Goal: Transaction & Acquisition: Purchase product/service

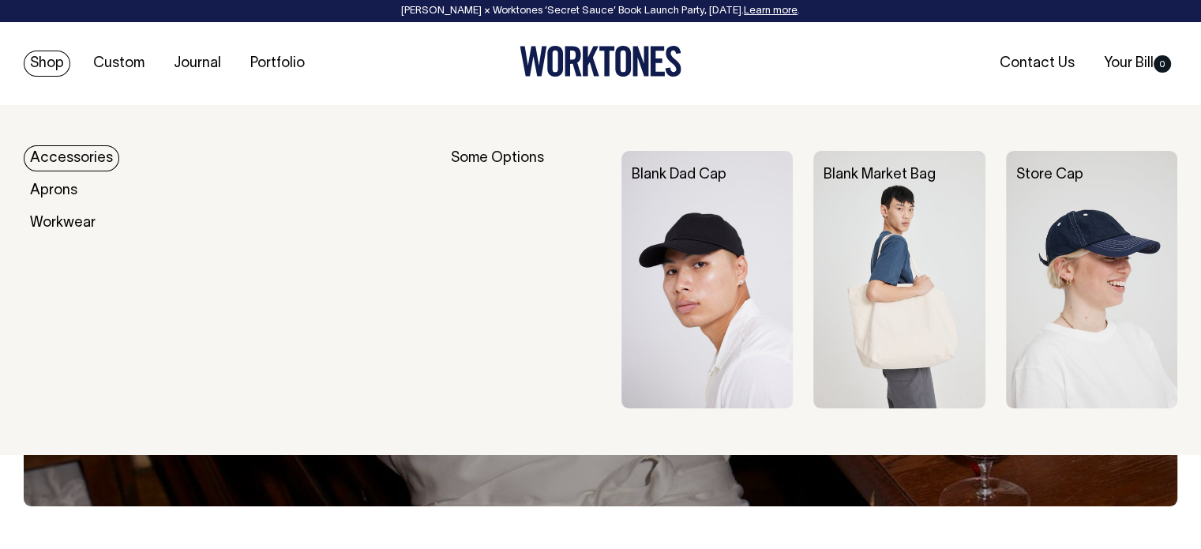
click at [54, 62] on link "Shop" at bounding box center [47, 64] width 47 height 26
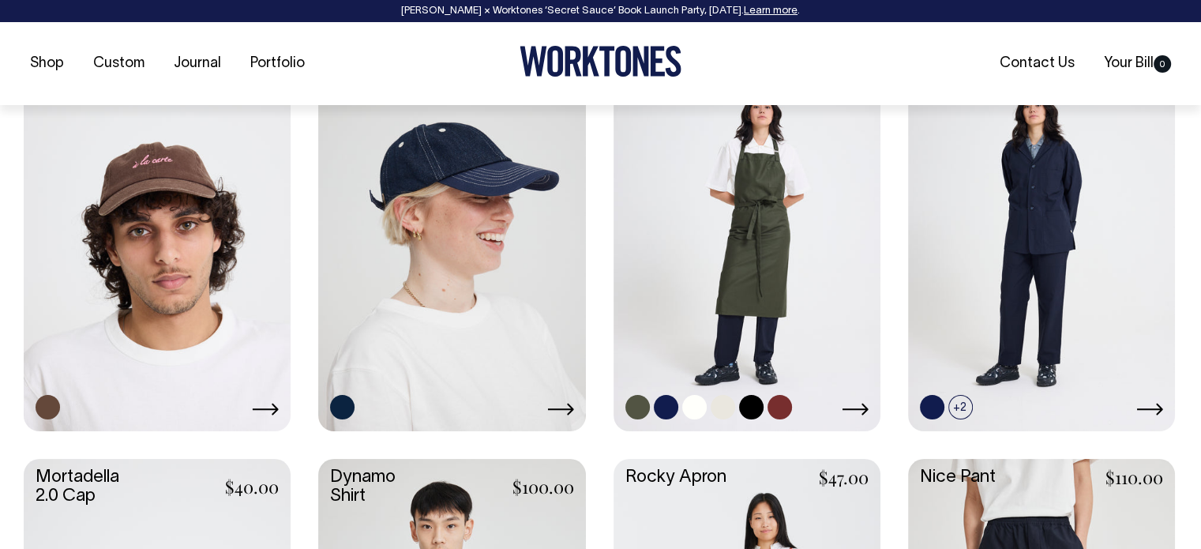
scroll to position [1184, 0]
click at [740, 204] on link at bounding box center [746, 228] width 267 height 397
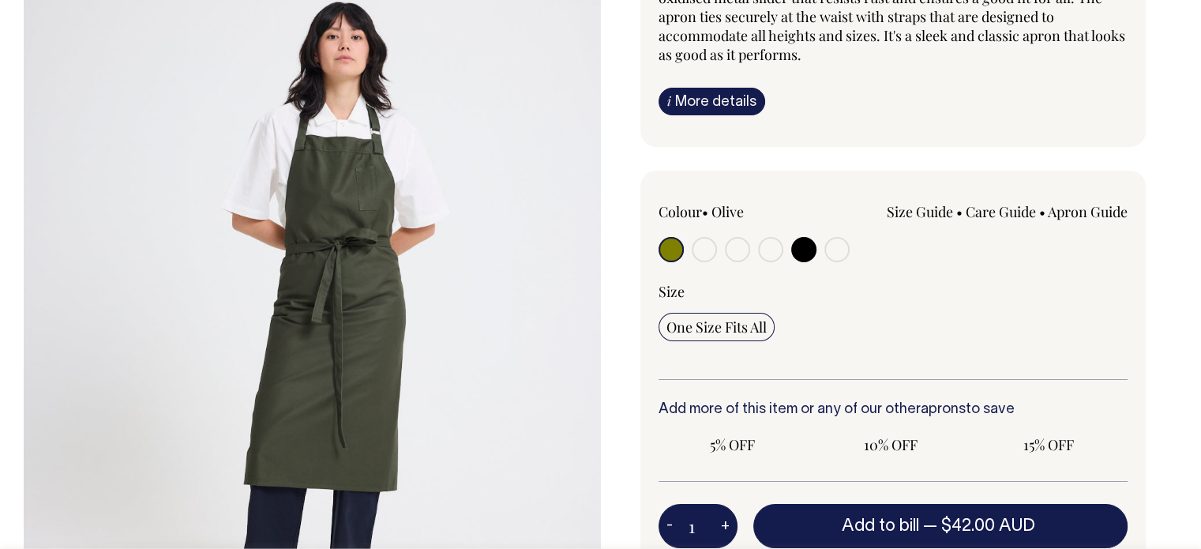
scroll to position [234, 0]
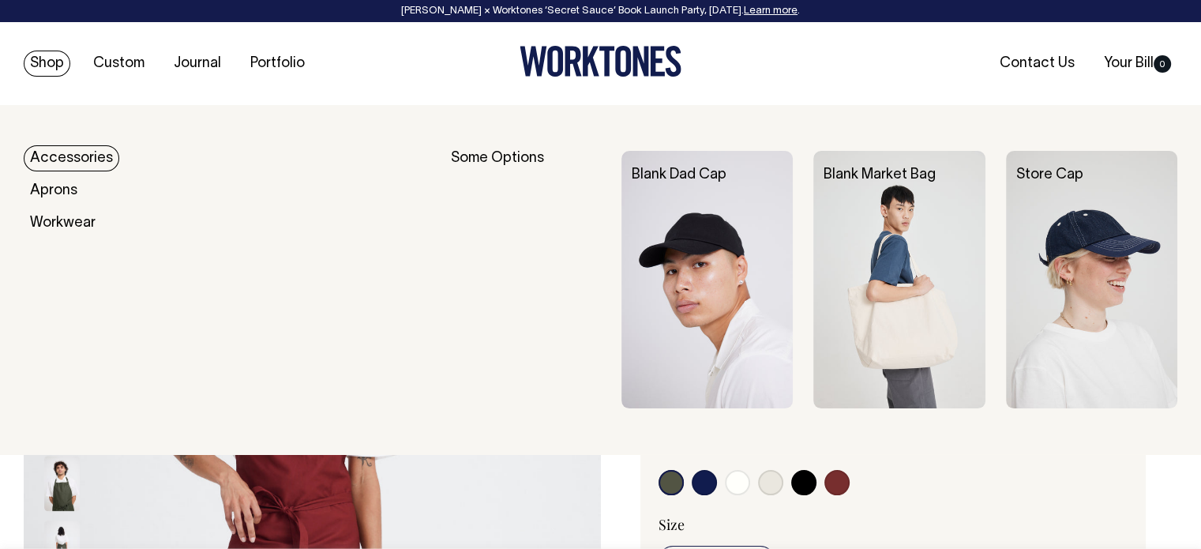
click at [48, 58] on link "Shop" at bounding box center [47, 64] width 47 height 26
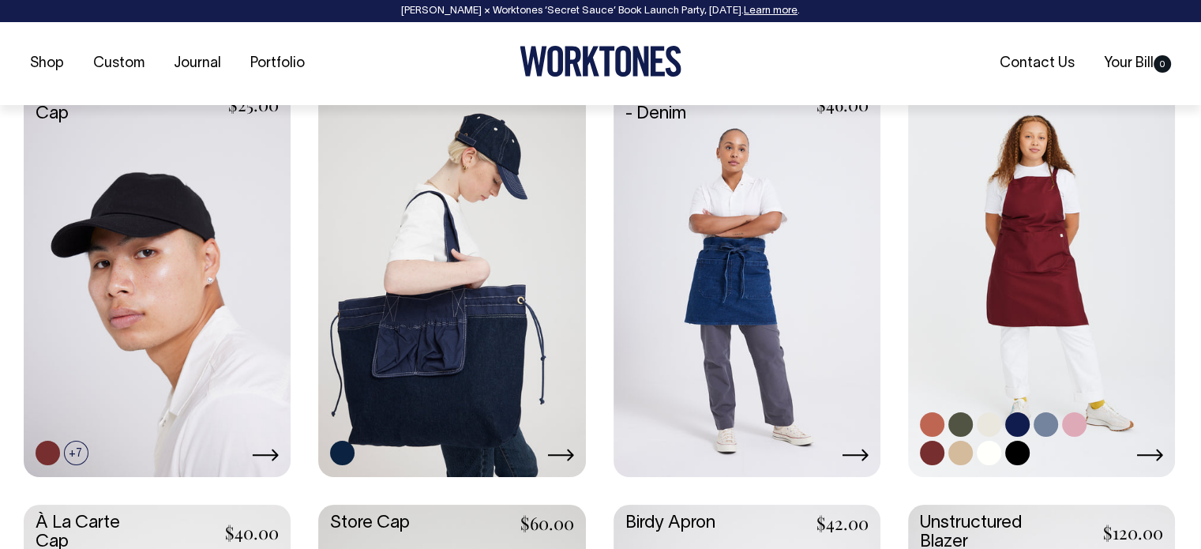
scroll to position [711, 0]
click at [1018, 260] on link at bounding box center [1041, 273] width 267 height 397
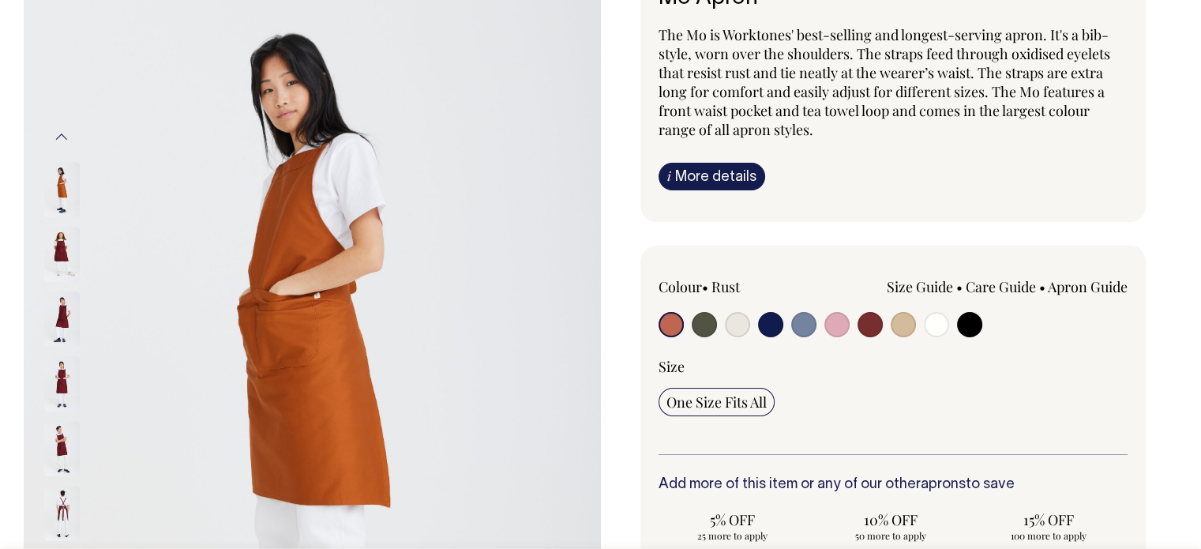
scroll to position [158, 0]
click at [971, 324] on input "radio" at bounding box center [969, 324] width 25 height 25
radio input "true"
select select "Black"
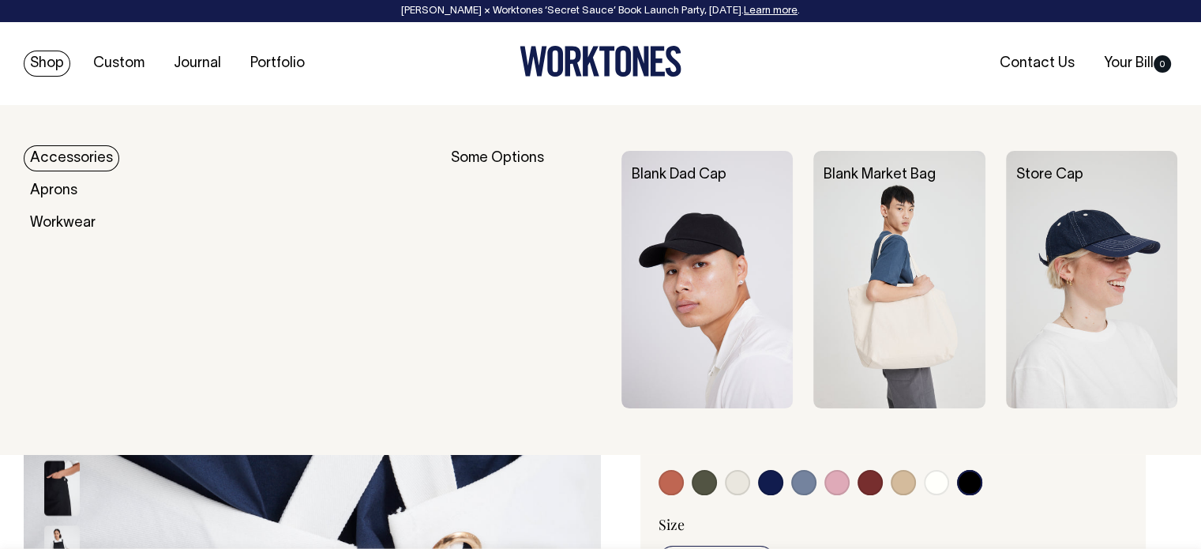
click at [41, 65] on link "Shop" at bounding box center [47, 64] width 47 height 26
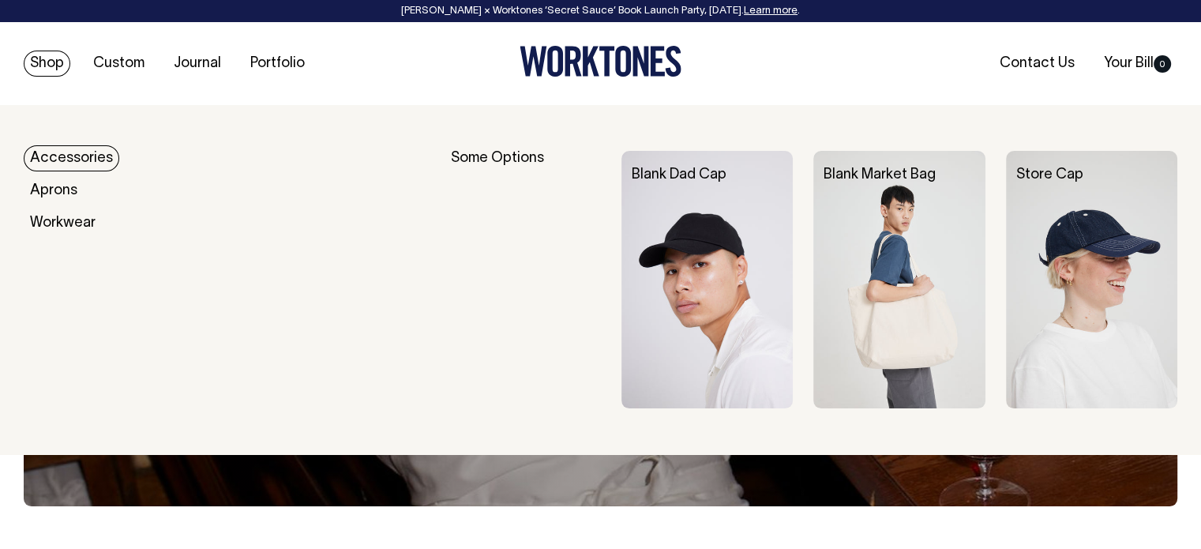
click at [32, 56] on link "Shop" at bounding box center [47, 64] width 47 height 26
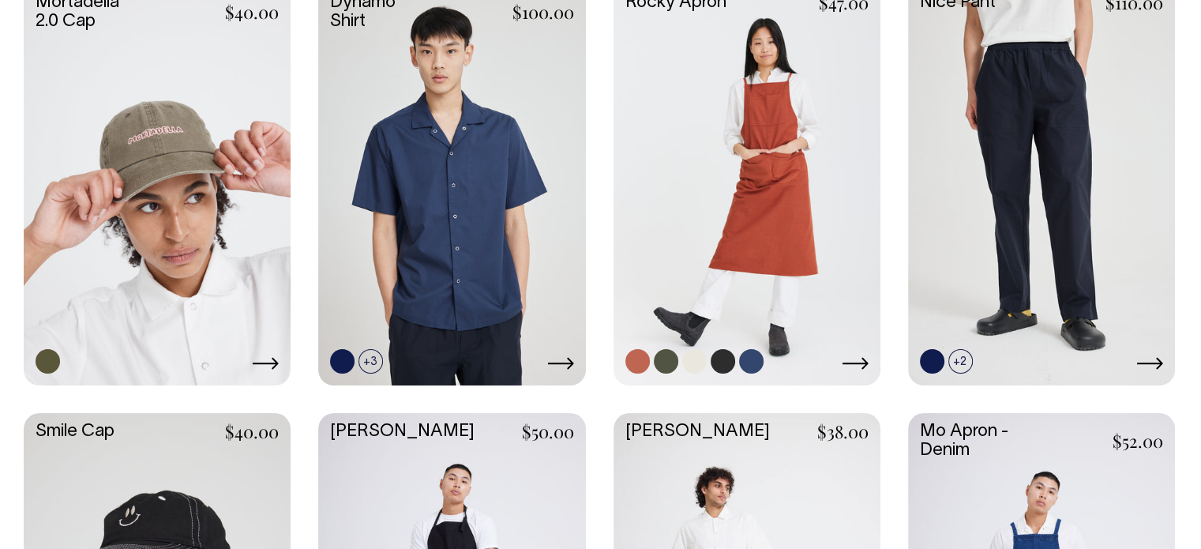
scroll to position [1658, 0]
click at [692, 355] on link at bounding box center [694, 361] width 24 height 24
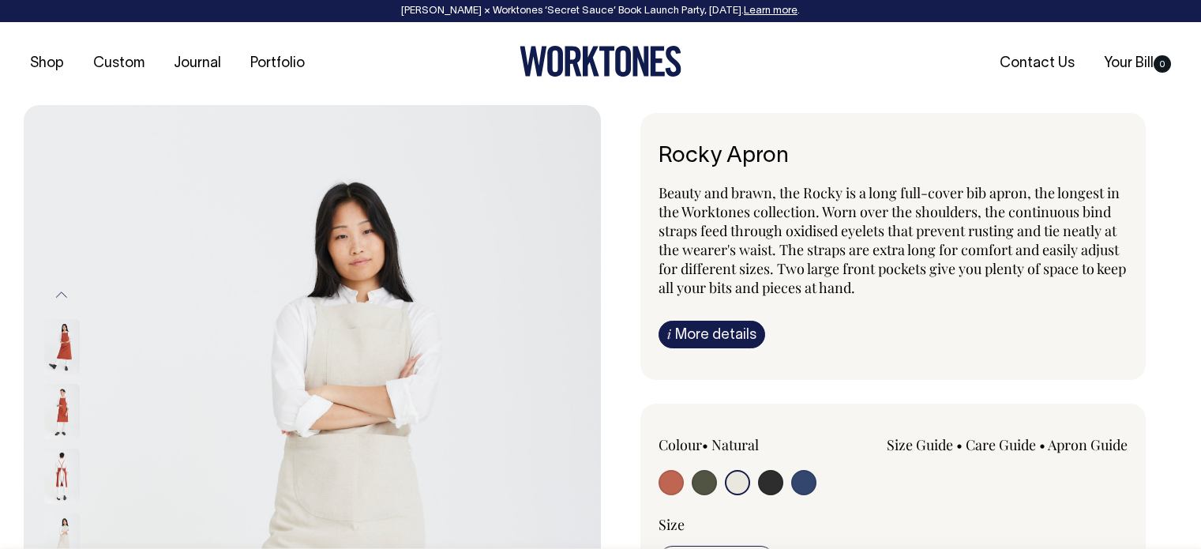
select select "Natural"
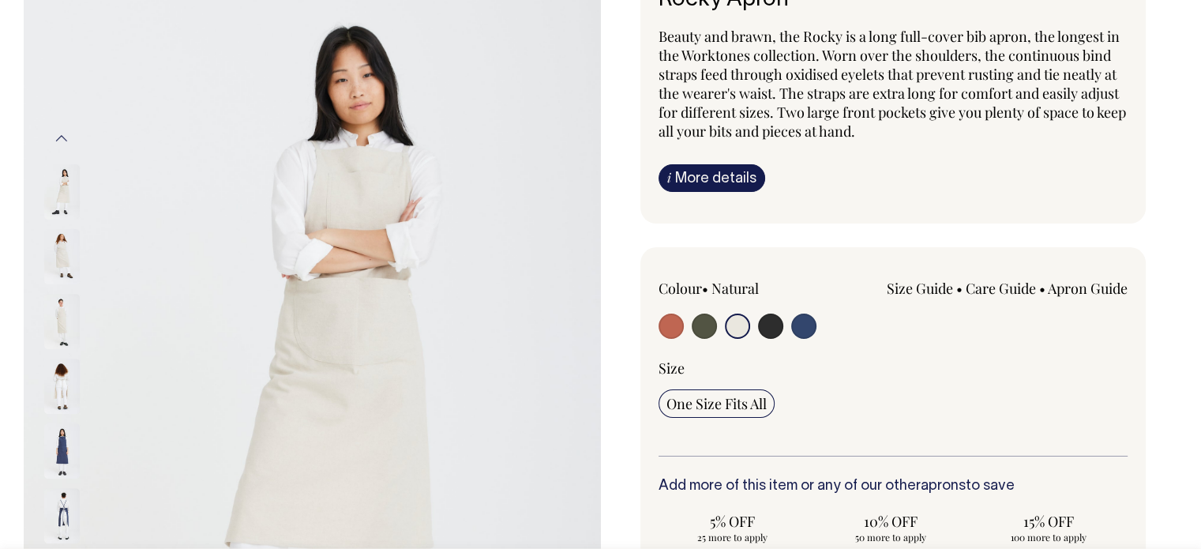
scroll to position [158, 0]
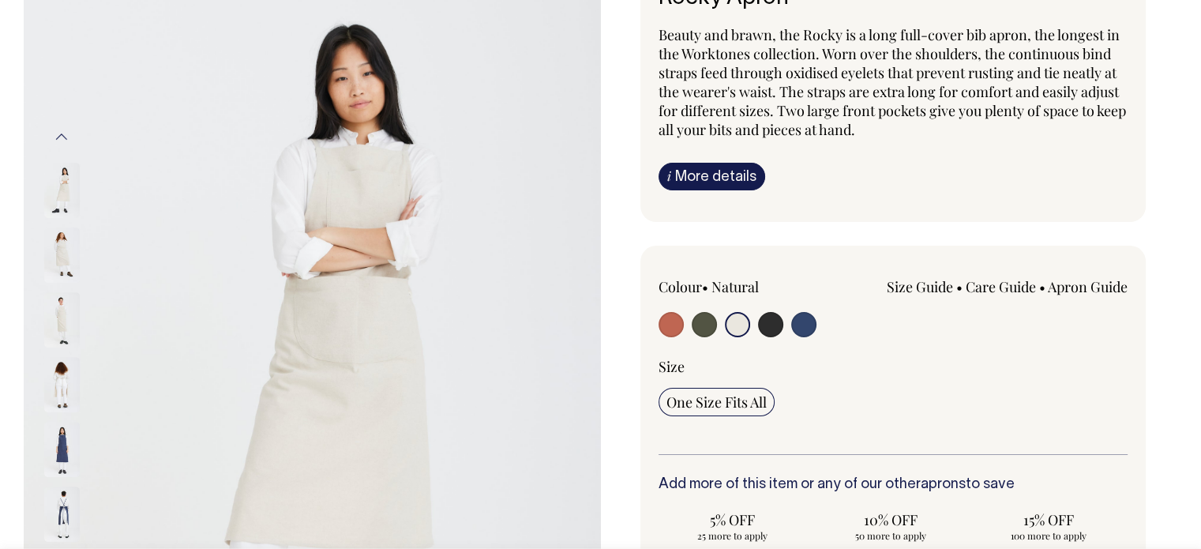
click at [739, 328] on input "radio" at bounding box center [737, 324] width 25 height 25
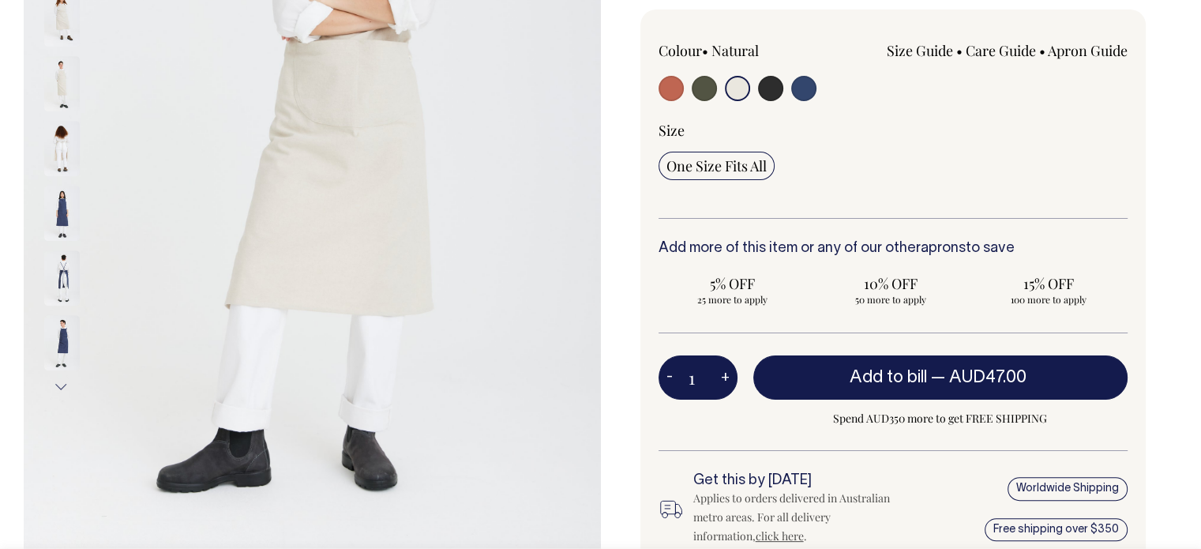
click at [721, 379] on button "+" at bounding box center [725, 378] width 24 height 32
type input "2"
click at [721, 379] on button "+" at bounding box center [725, 378] width 24 height 32
type input "3"
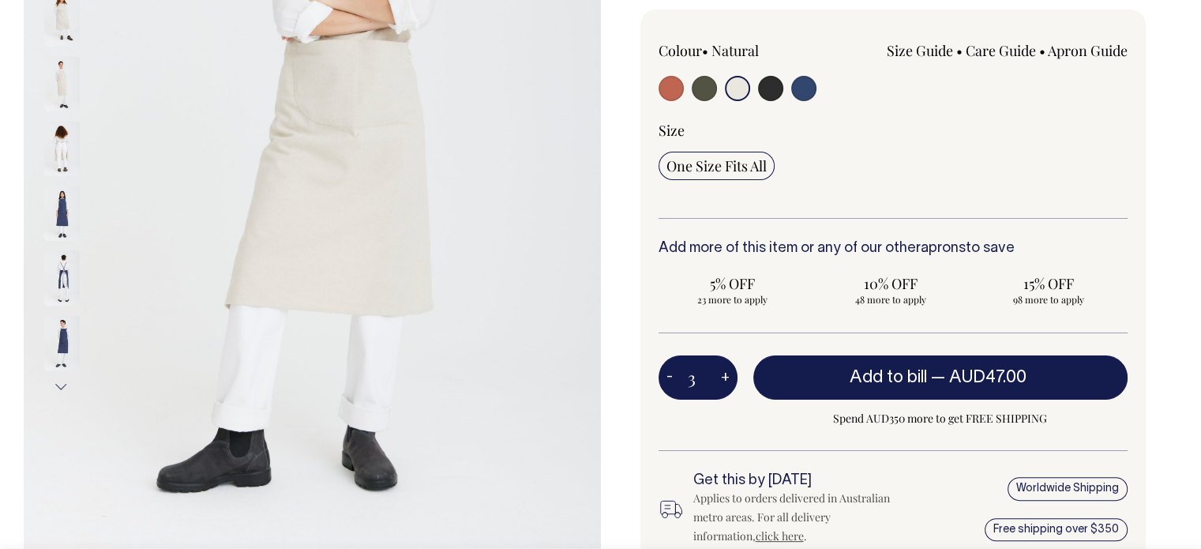
type input "3"
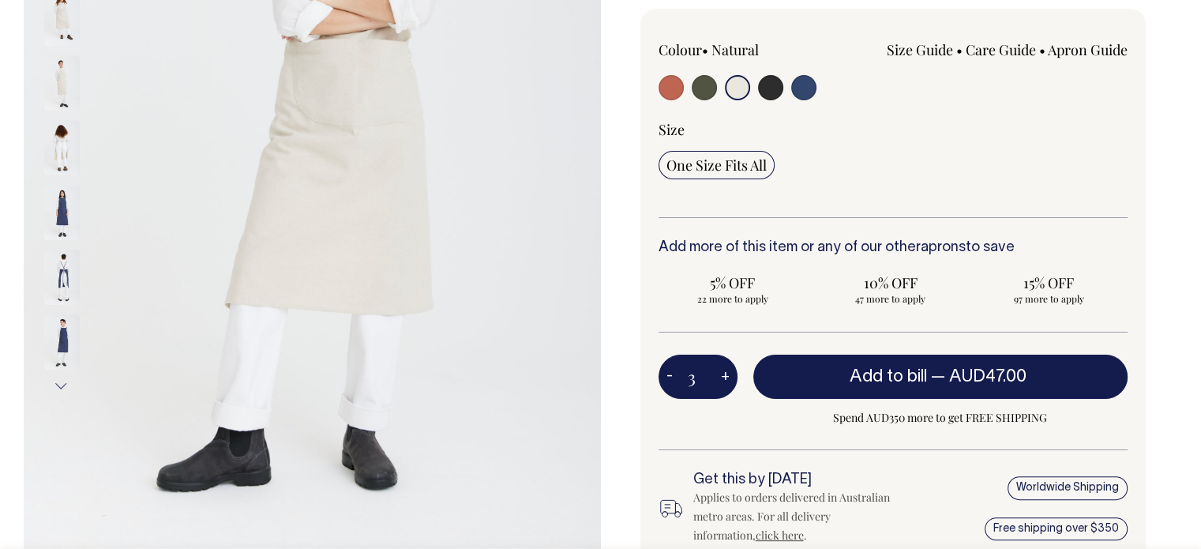
click at [723, 379] on button "+" at bounding box center [725, 377] width 24 height 32
type input "4"
click at [723, 379] on button "+" at bounding box center [725, 377] width 24 height 32
type input "5"
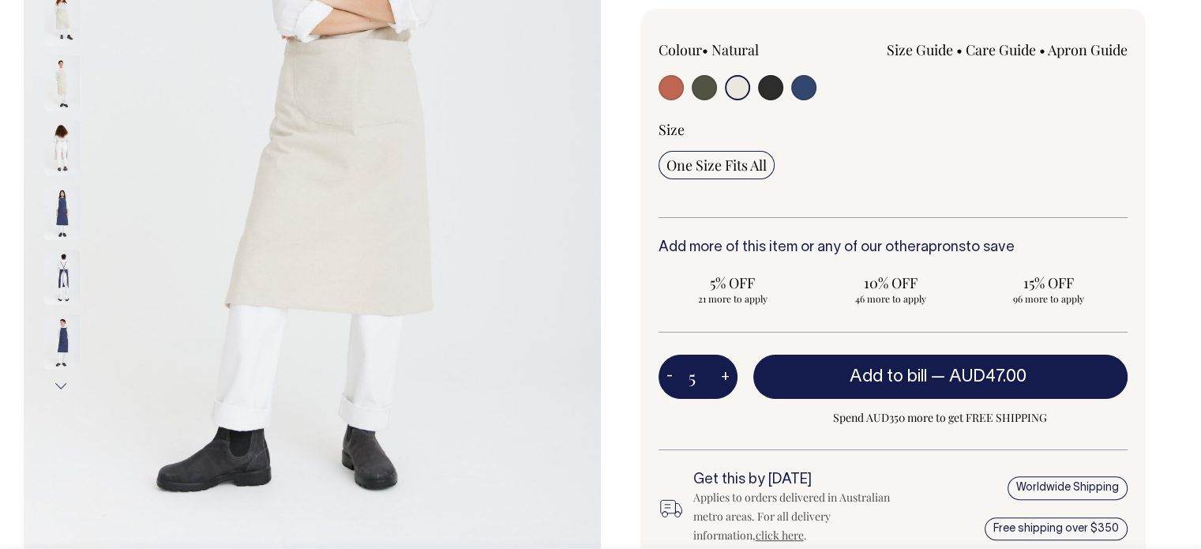
type input "5"
click at [723, 379] on button "+" at bounding box center [725, 377] width 24 height 32
type input "6"
click at [723, 379] on button "+" at bounding box center [725, 377] width 24 height 32
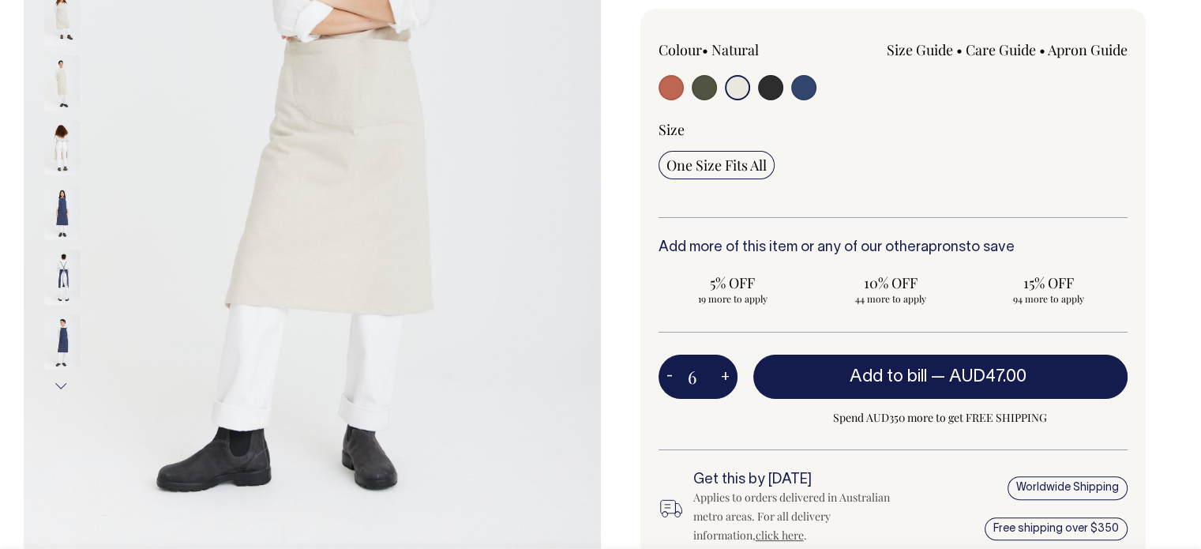
type input "7"
click at [723, 379] on button "+" at bounding box center [725, 377] width 24 height 32
type input "8"
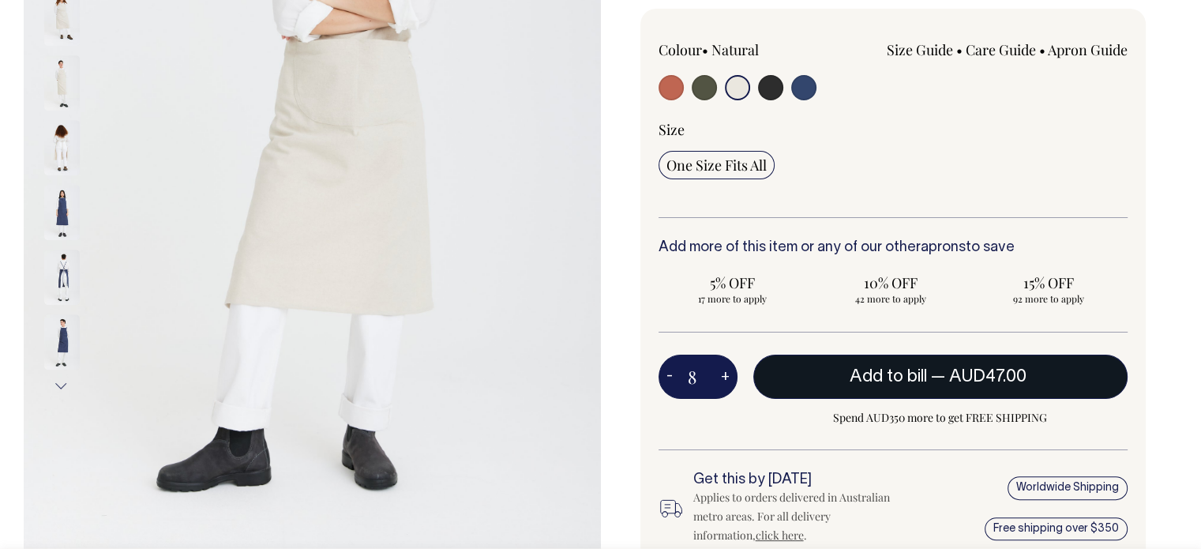
click at [878, 370] on span "Add to bill" at bounding box center [887, 377] width 77 height 16
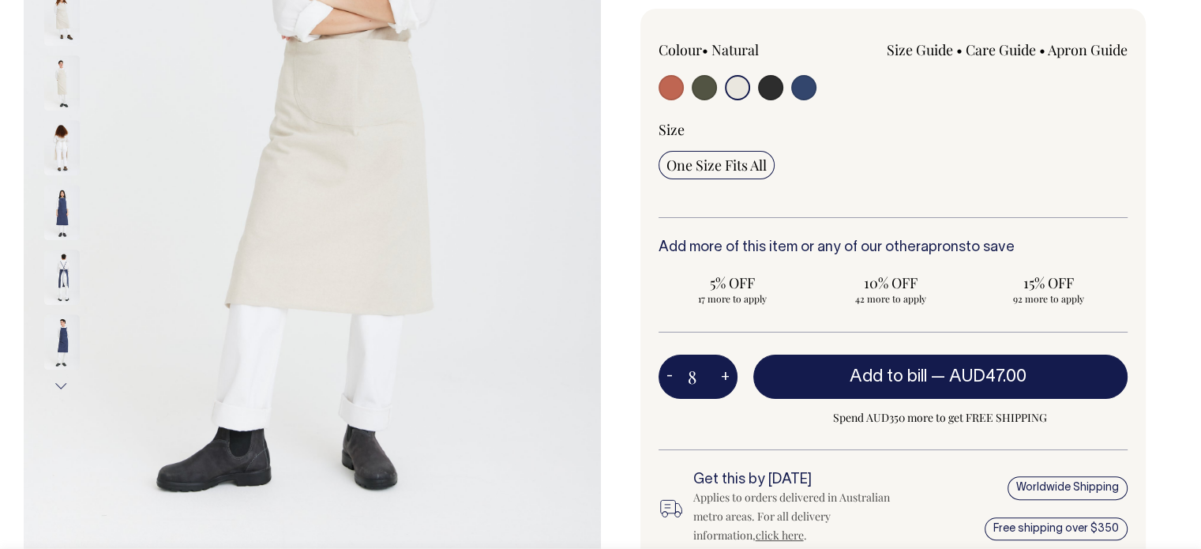
click at [715, 365] on button "+" at bounding box center [725, 377] width 24 height 32
type input "9"
type input "1"
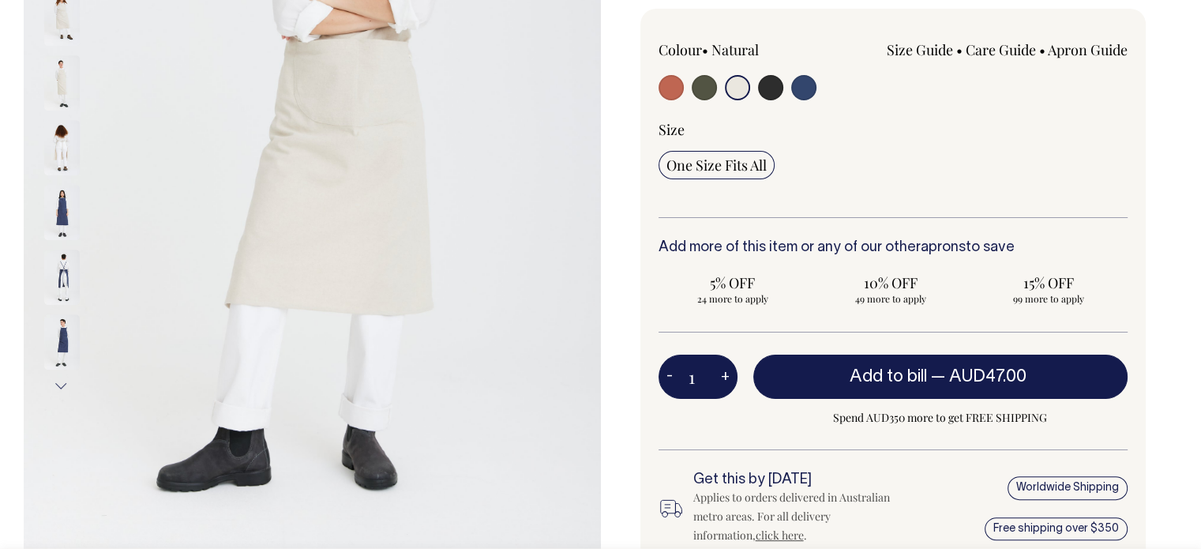
type input "2"
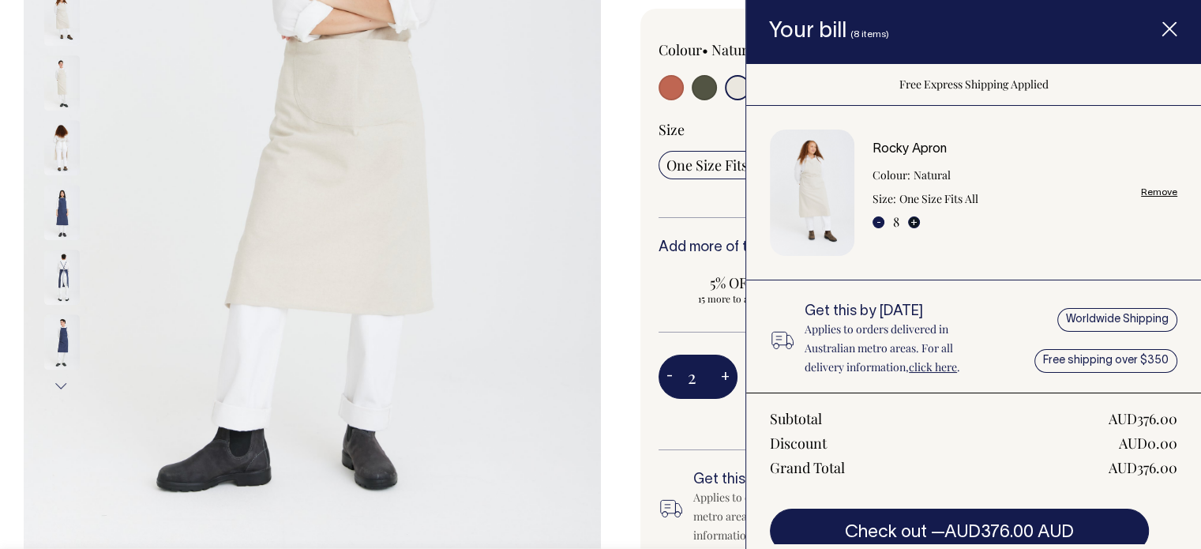
click at [914, 220] on button "+" at bounding box center [914, 222] width 12 height 12
type input "9"
click at [1167, 29] on icon "Item added to your cart" at bounding box center [1169, 30] width 16 height 16
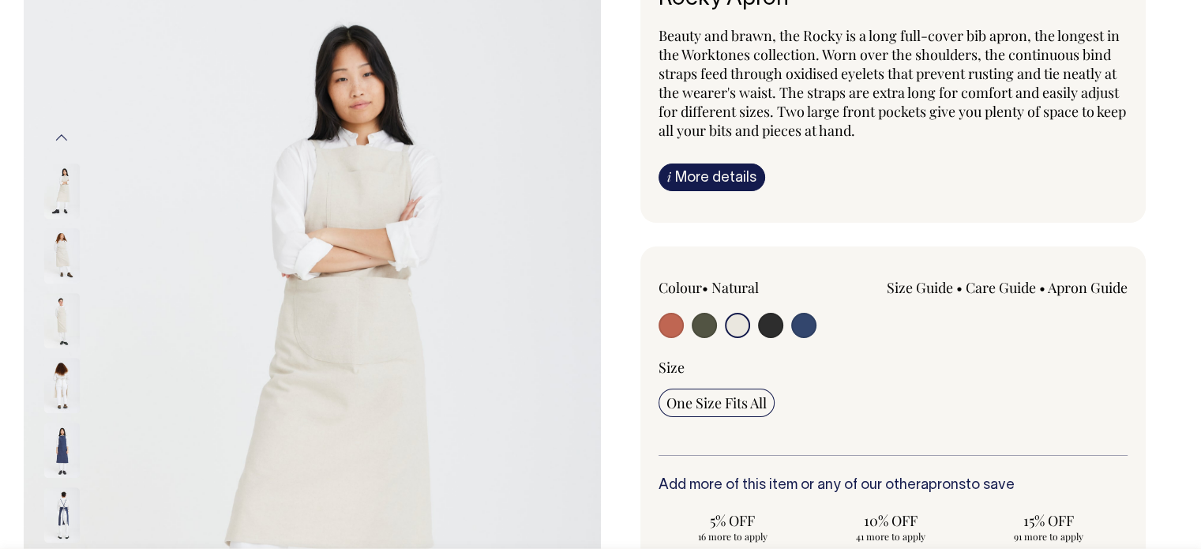
scroll to position [158, 0]
